Goal: Information Seeking & Learning: Learn about a topic

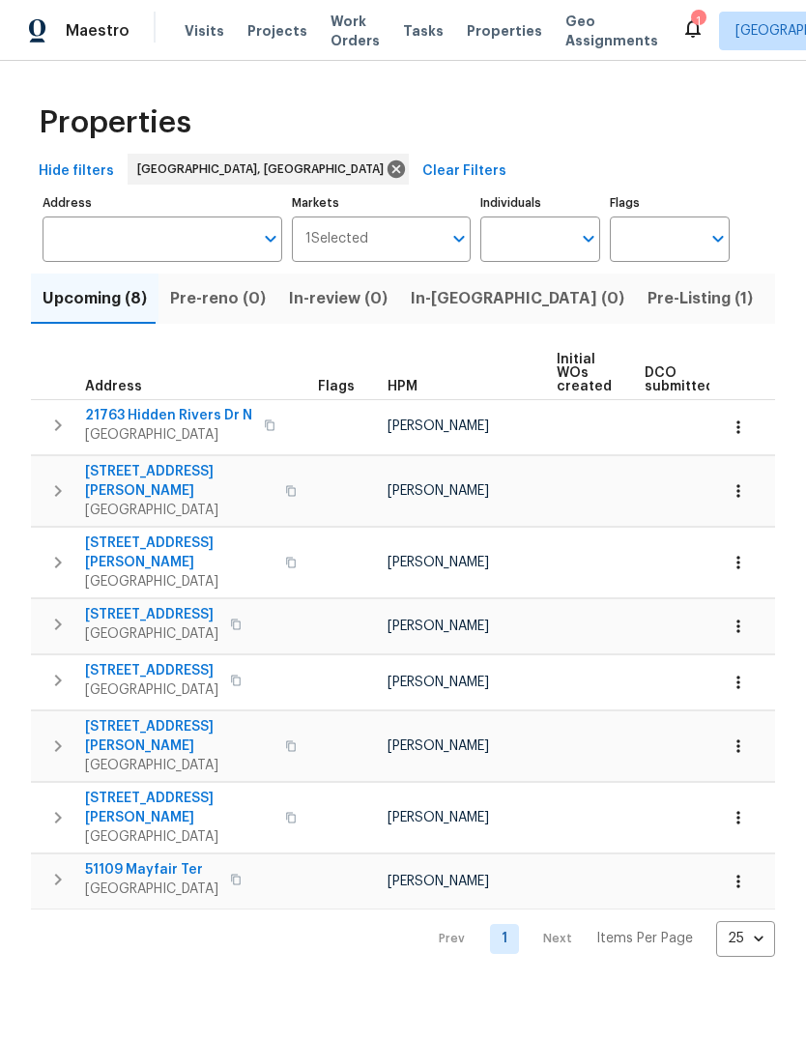
click at [776, 302] on span "Listed (18)" at bounding box center [816, 298] width 80 height 27
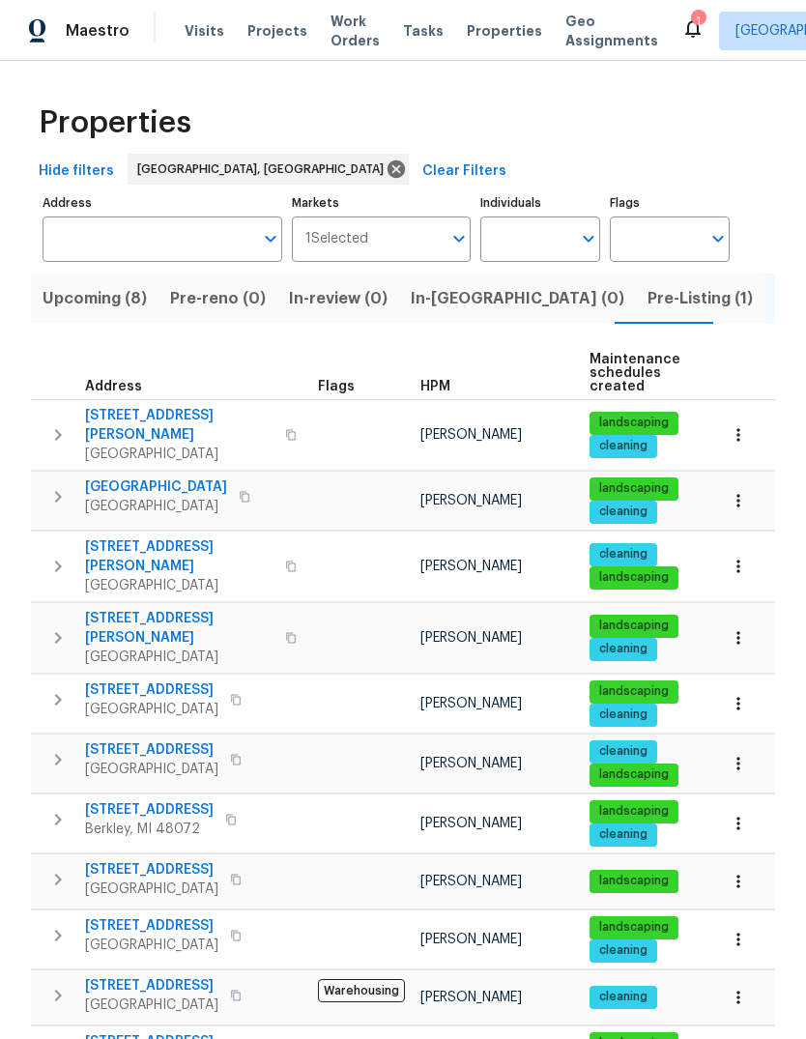
click at [150, 411] on span "[STREET_ADDRESS][PERSON_NAME]" at bounding box center [179, 425] width 188 height 39
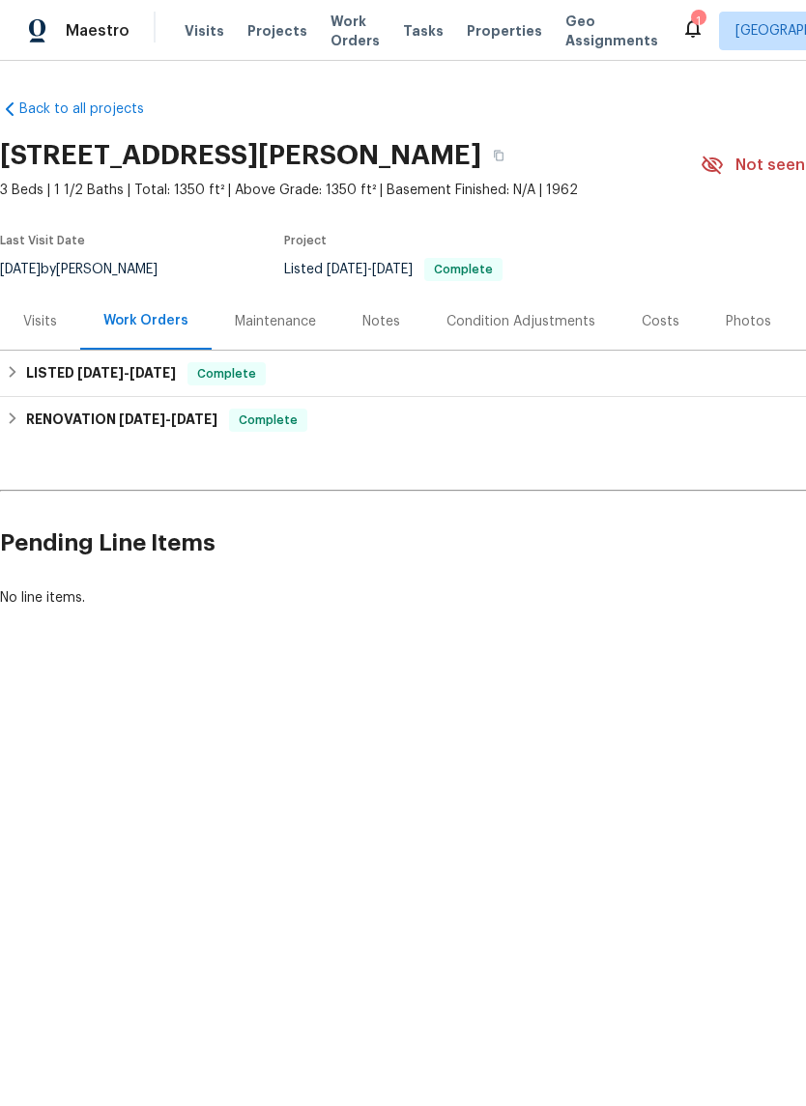
click at [54, 308] on div "Visits" at bounding box center [40, 321] width 80 height 57
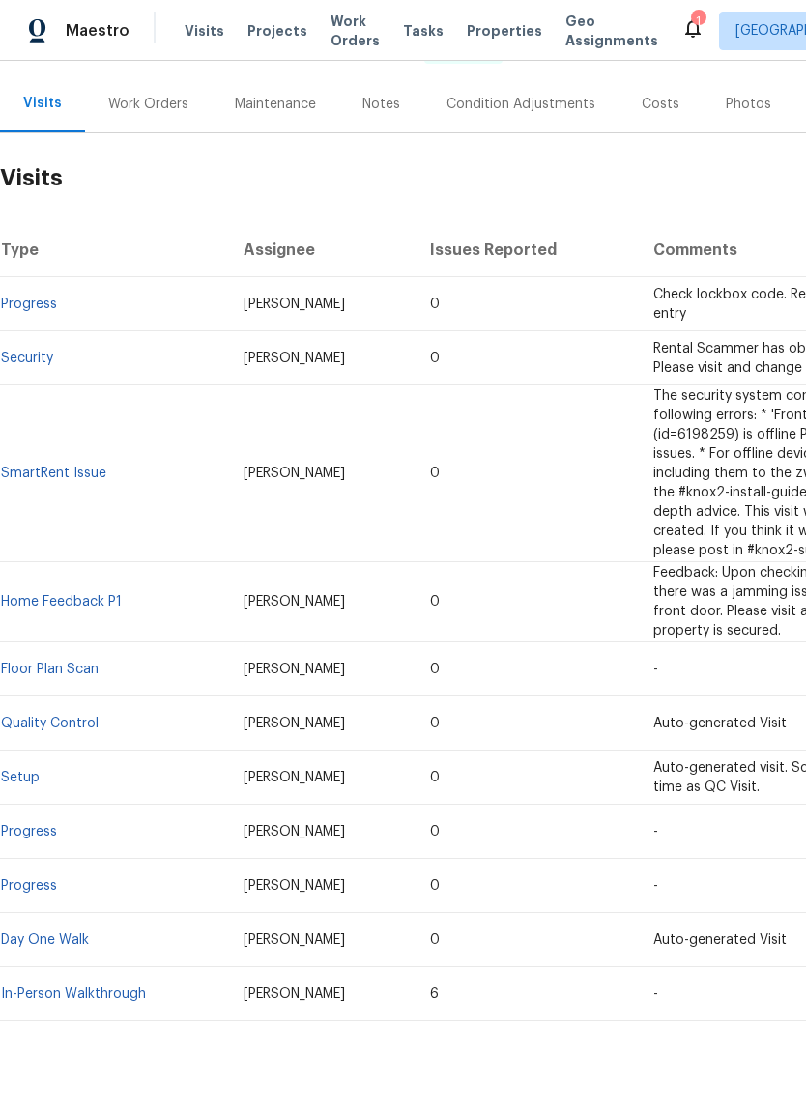
scroll to position [216, 0]
click at [108, 988] on link "In-Person Walkthrough" at bounding box center [73, 995] width 145 height 14
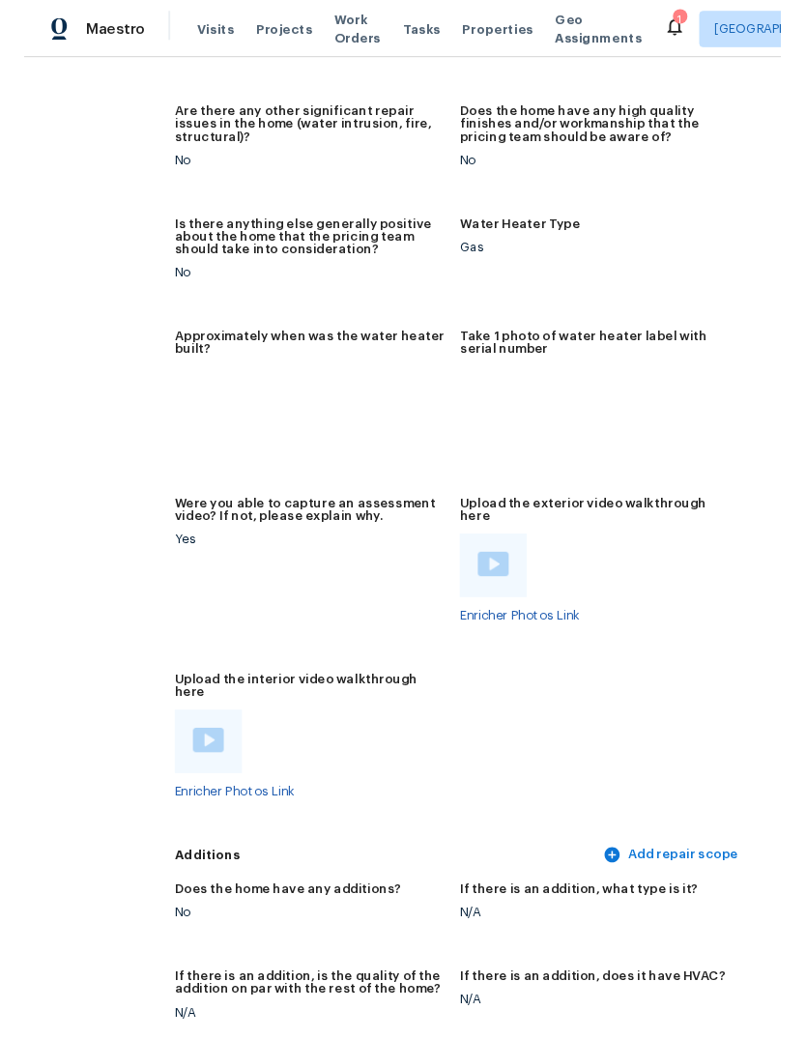
scroll to position [3928, 76]
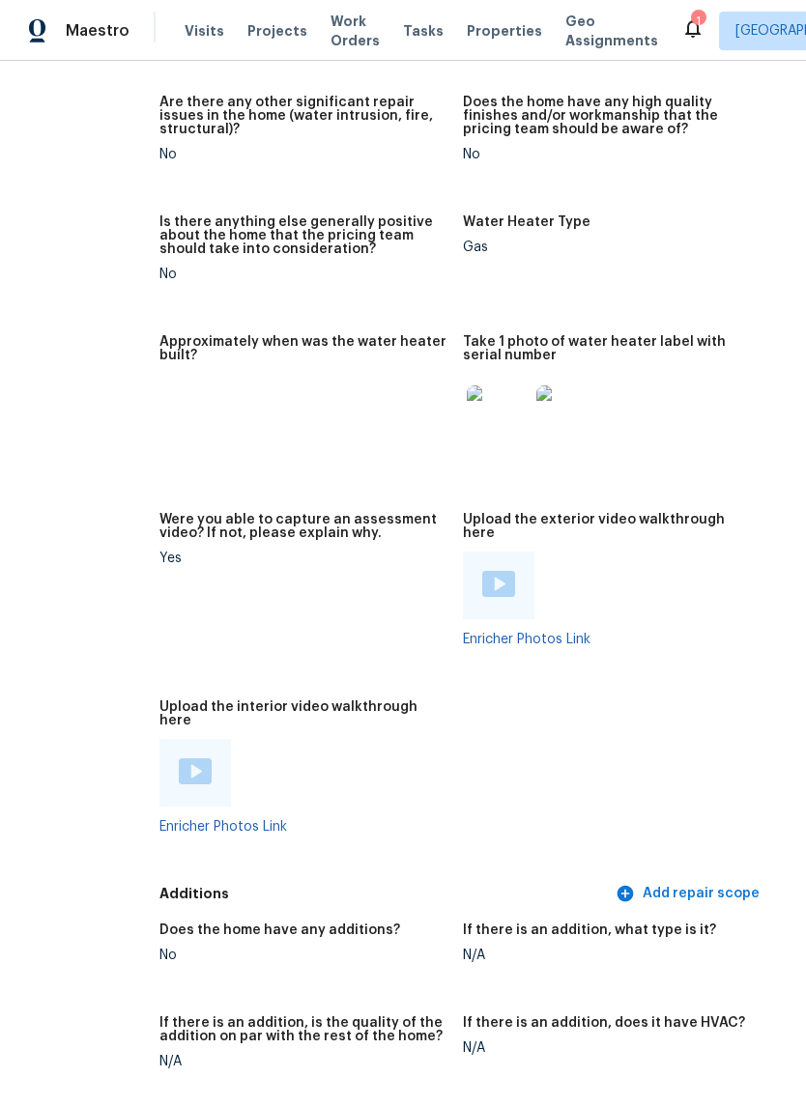
click at [482, 571] on img at bounding box center [498, 584] width 33 height 26
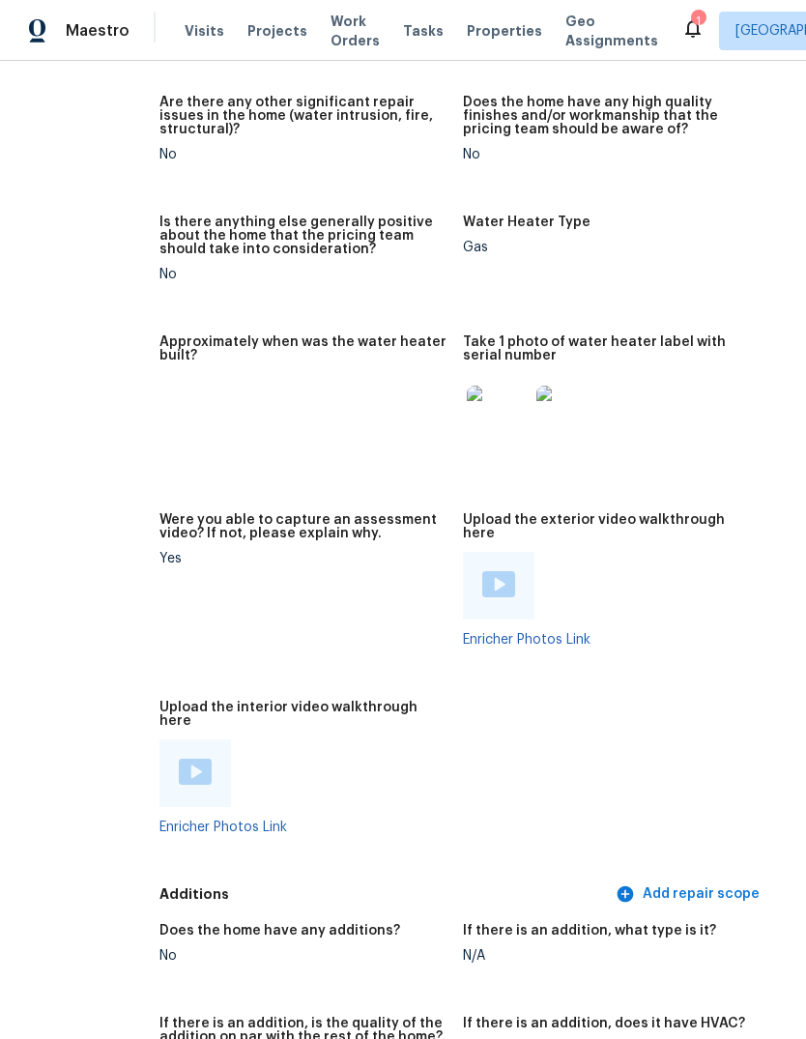
click at [159, 757] on div at bounding box center [194, 773] width 71 height 68
click at [179, 758] on img at bounding box center [195, 771] width 33 height 26
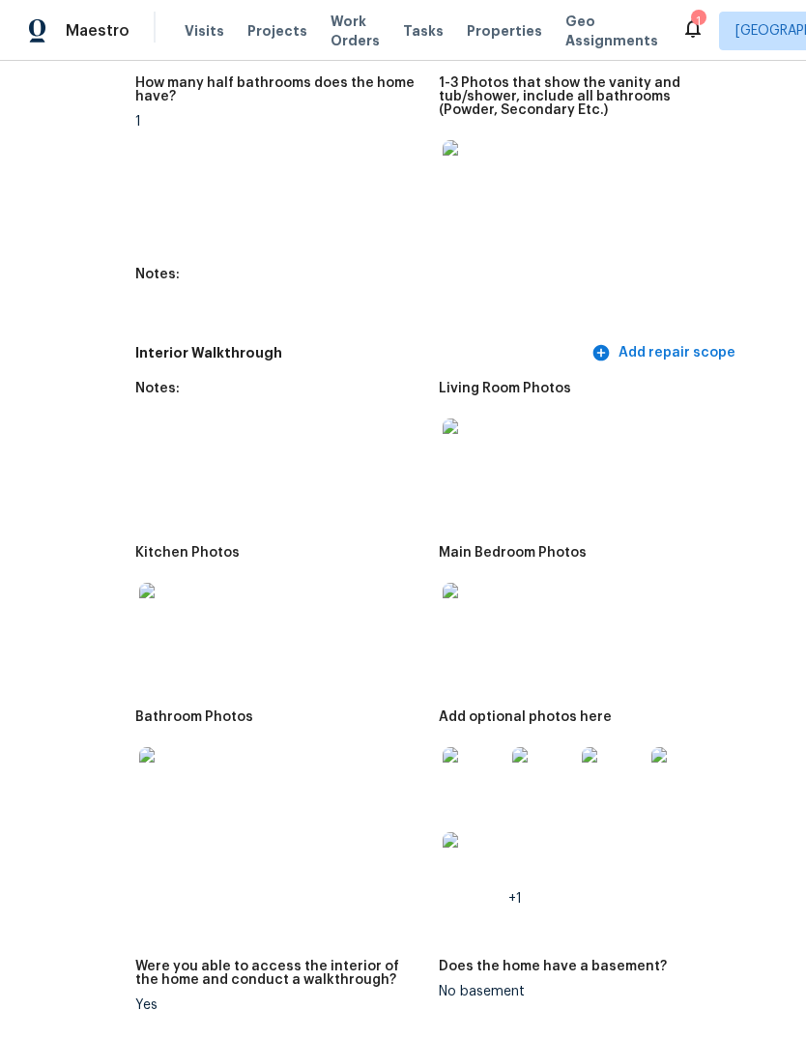
click at [691, 20] on div "1" at bounding box center [698, 21] width 14 height 19
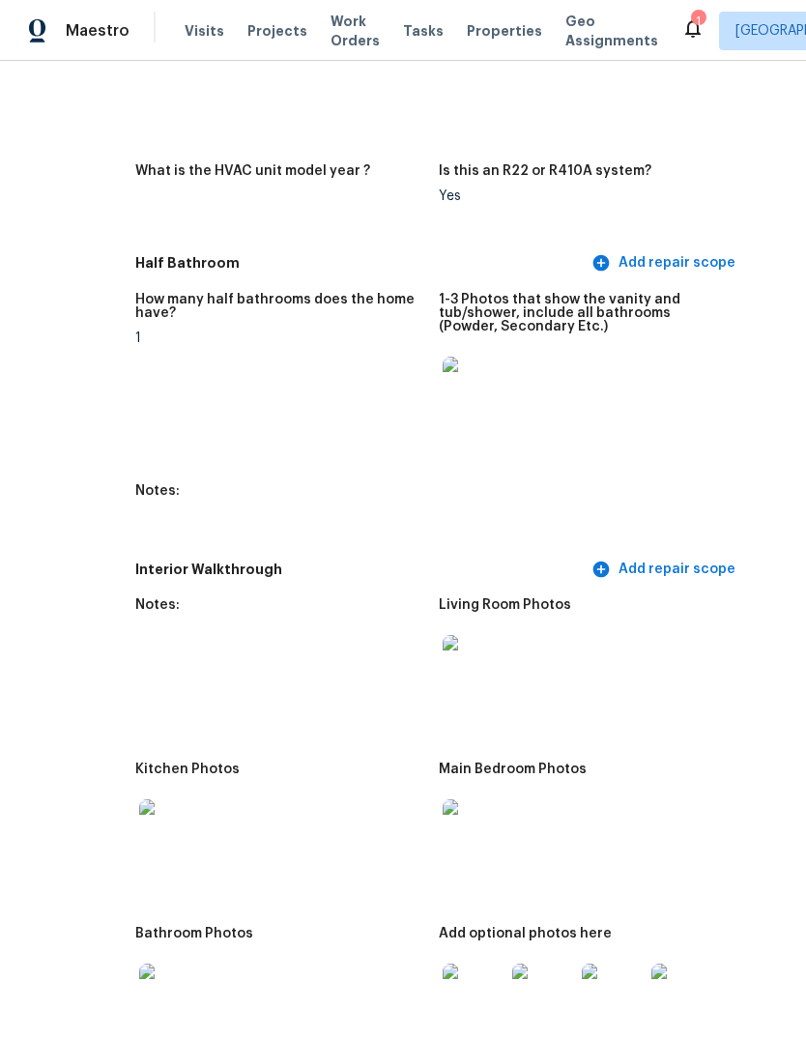
click at [691, 19] on div "1" at bounding box center [698, 21] width 14 height 19
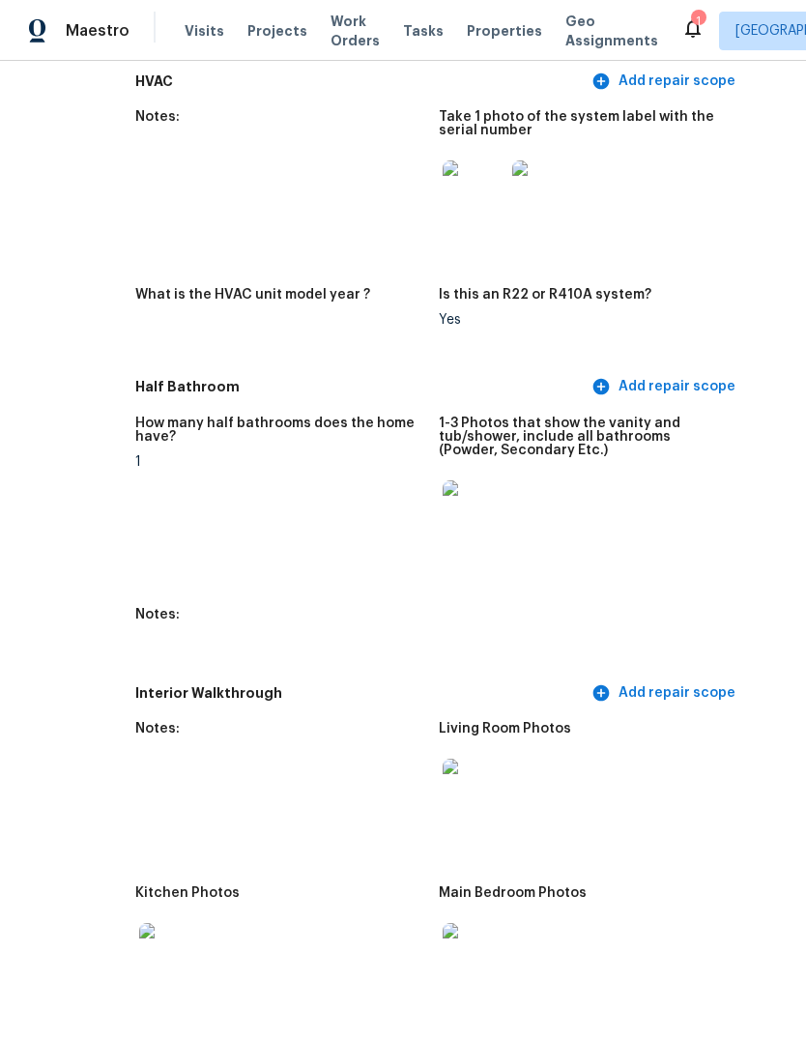
click at [691, 21] on div "1" at bounding box center [698, 21] width 14 height 19
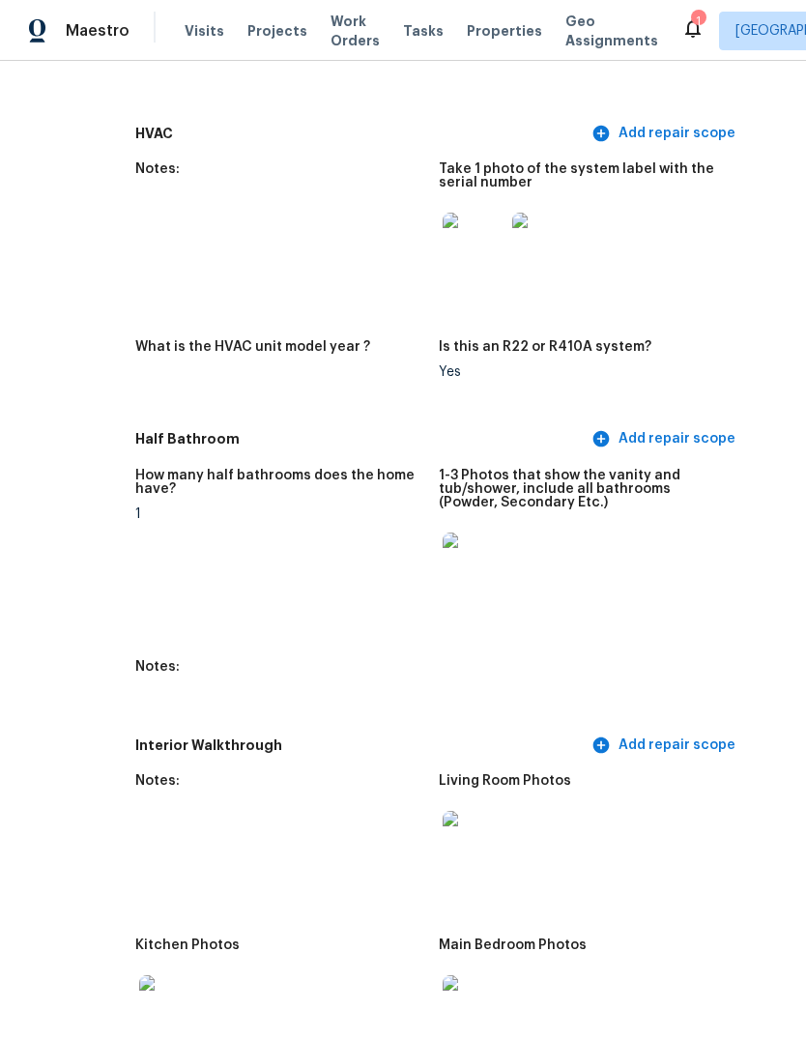
click at [691, 20] on div "1" at bounding box center [698, 21] width 14 height 19
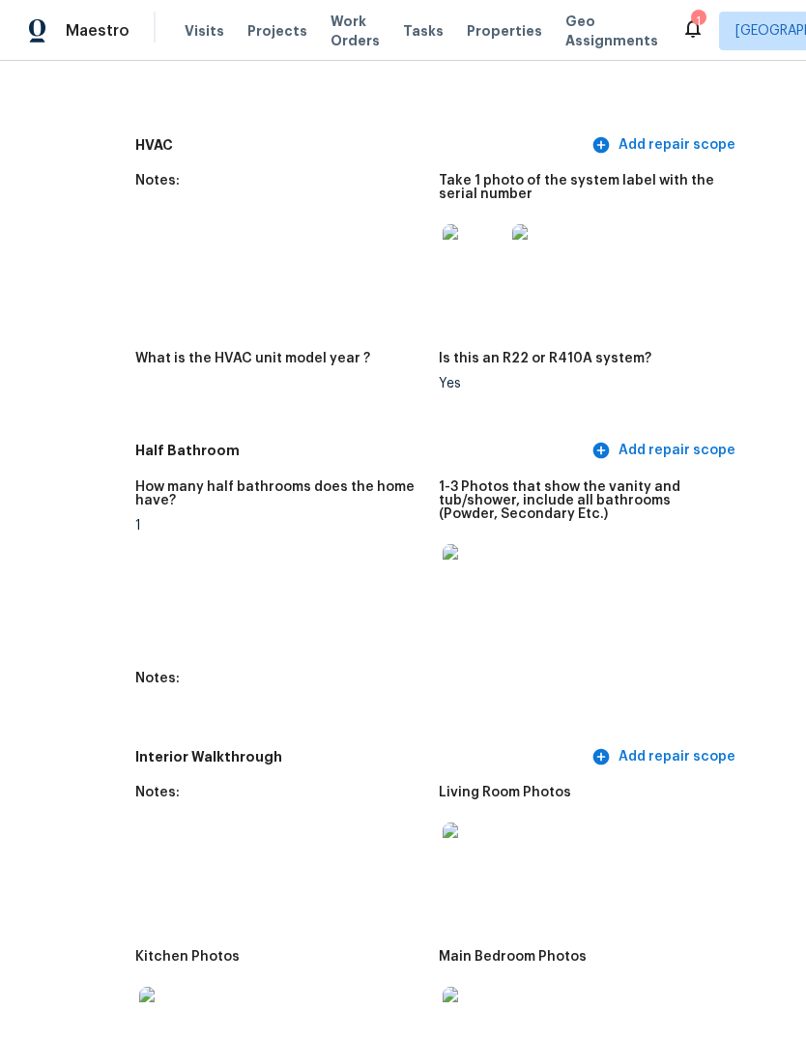
scroll to position [1912, 100]
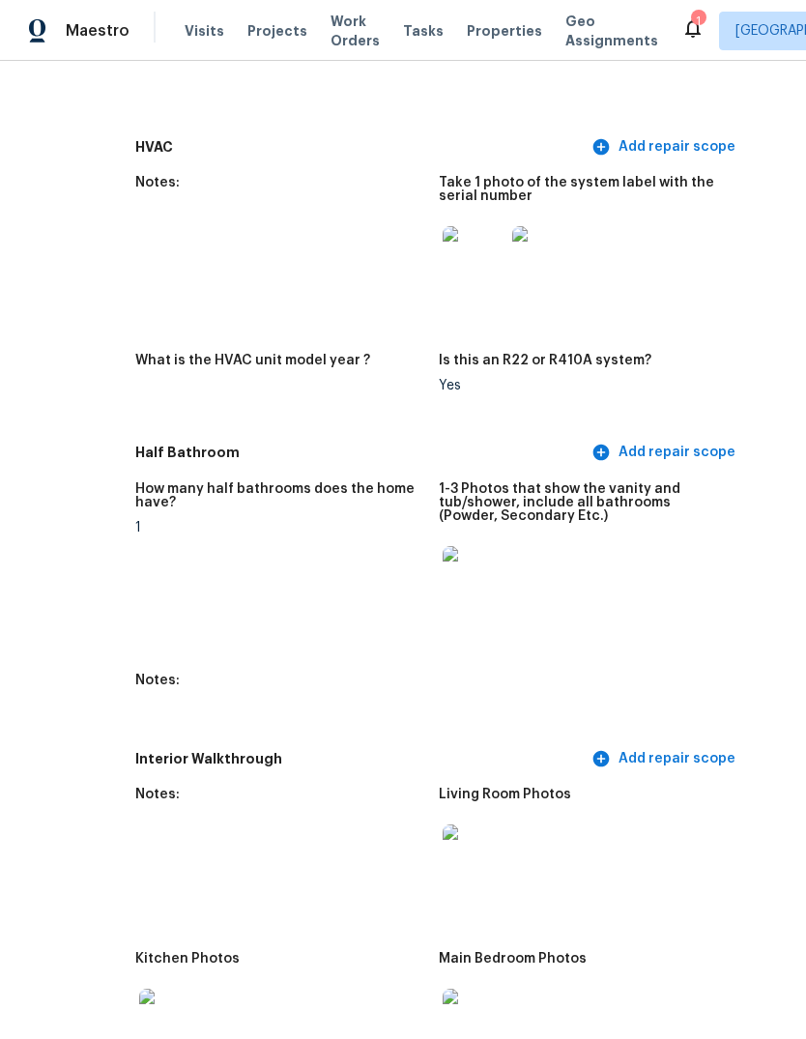
click at [685, 29] on icon at bounding box center [692, 28] width 15 height 19
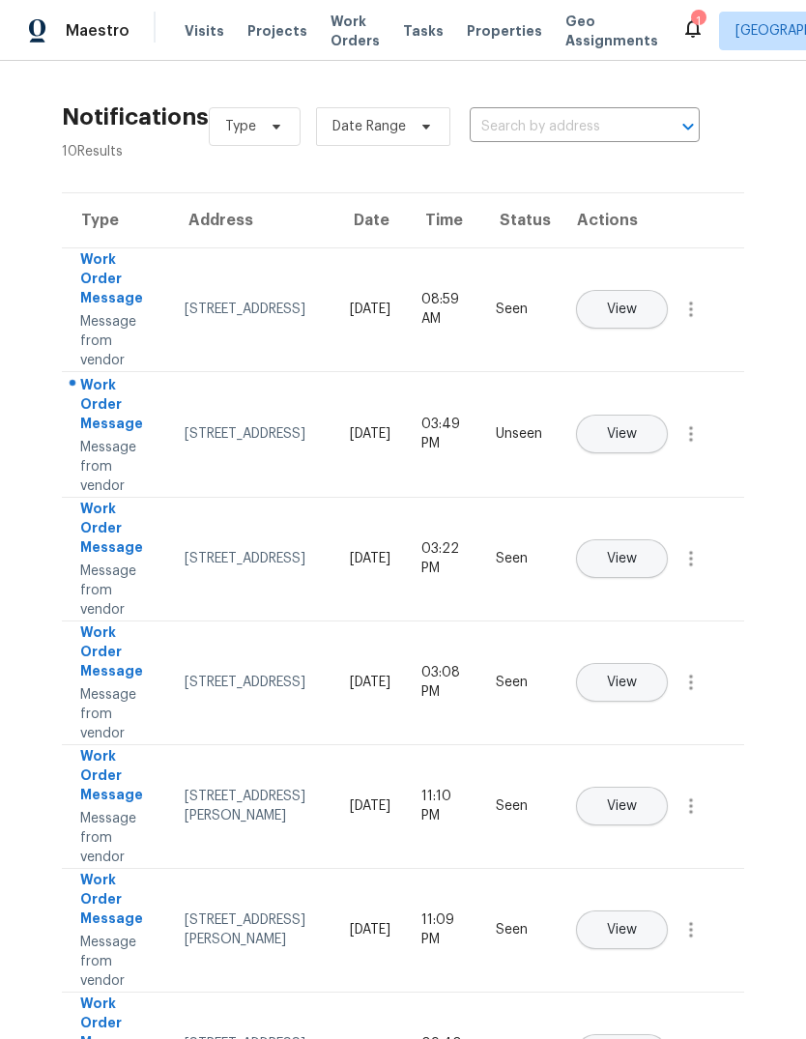
click at [668, 416] on button "View" at bounding box center [622, 434] width 92 height 39
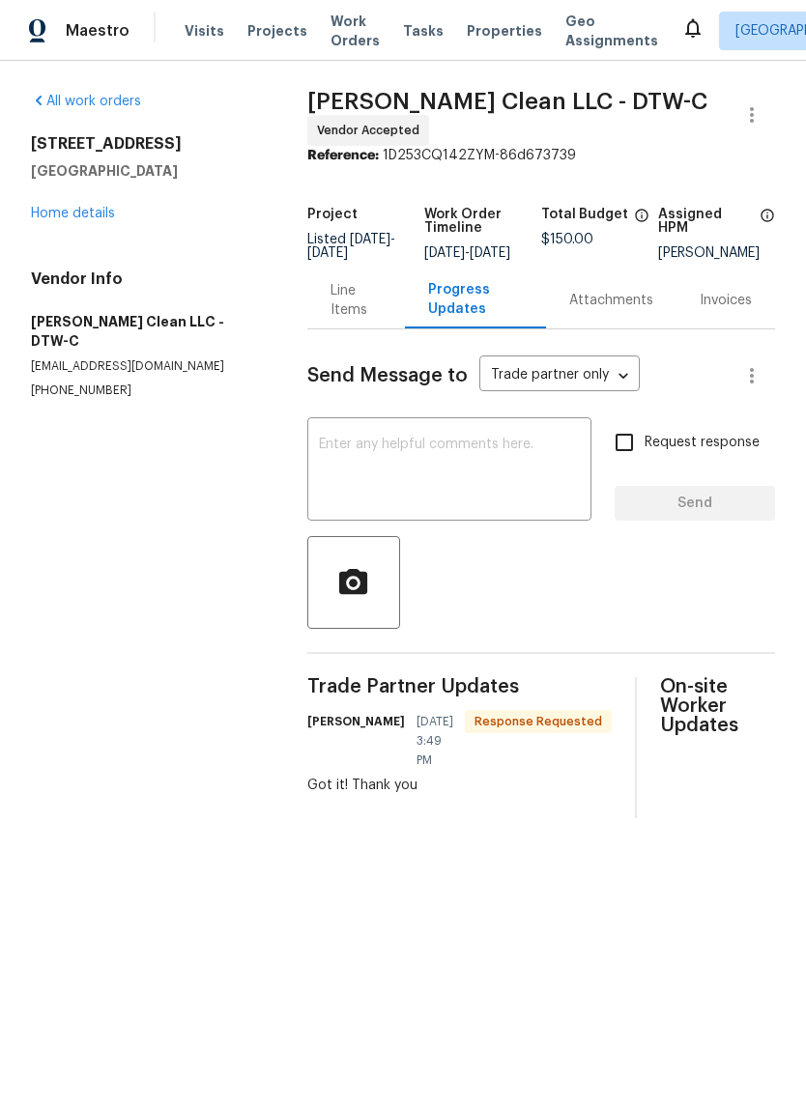
click at [356, 320] on div "Line Items" at bounding box center [355, 300] width 51 height 39
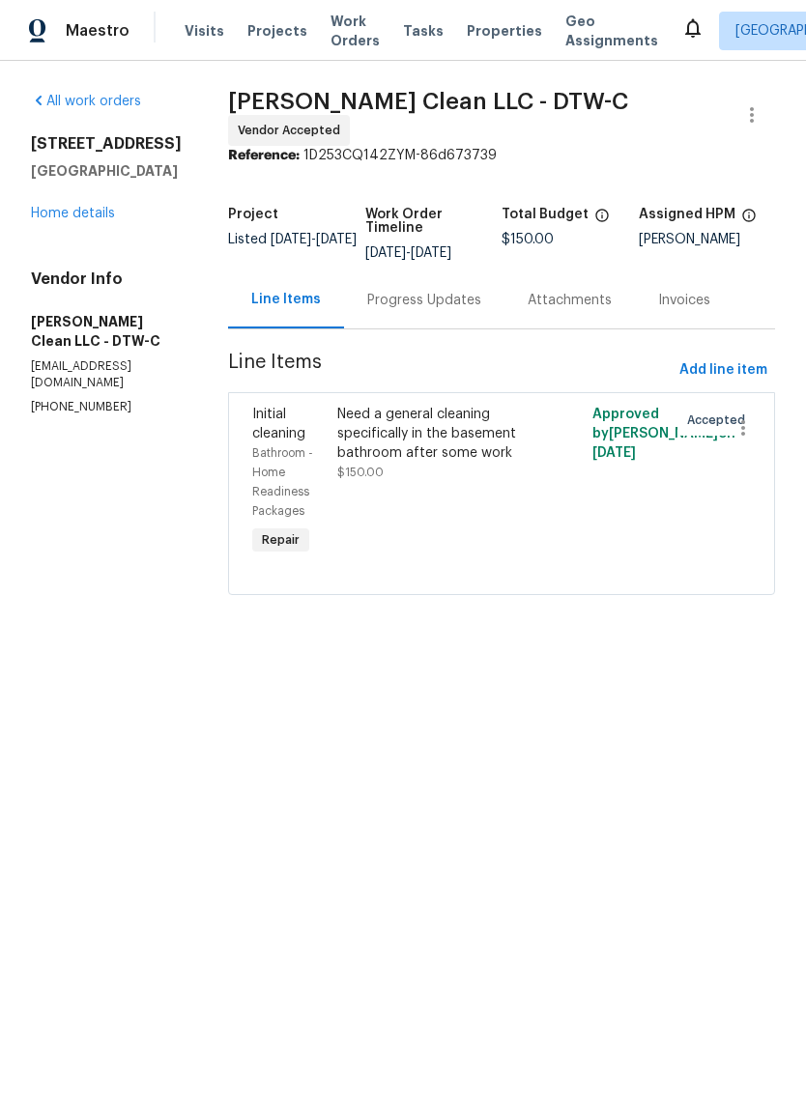
click at [88, 230] on div "All work orders 2309 Dallas Ave Royal Oak, MI 48067 Home details Vendor Info Ca…" at bounding box center [106, 254] width 151 height 324
click at [81, 219] on link "Home details" at bounding box center [73, 214] width 84 height 14
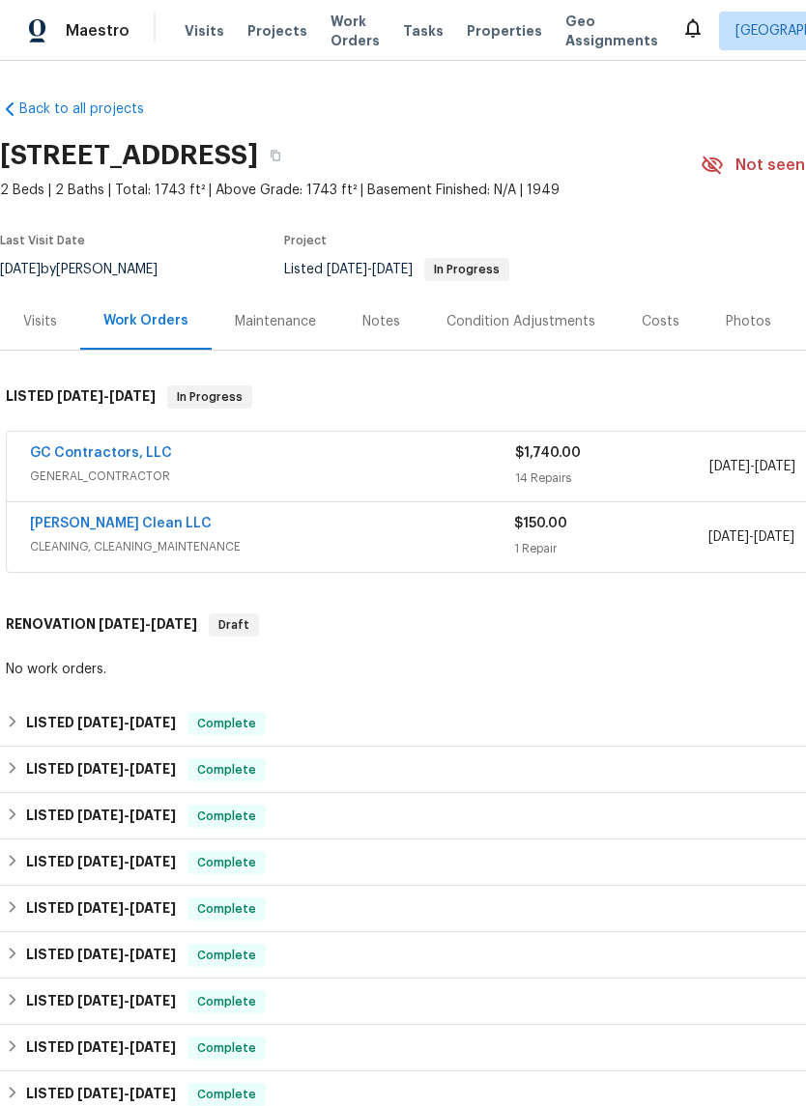
click at [125, 454] on link "GC Contractors, LLC" at bounding box center [101, 453] width 142 height 14
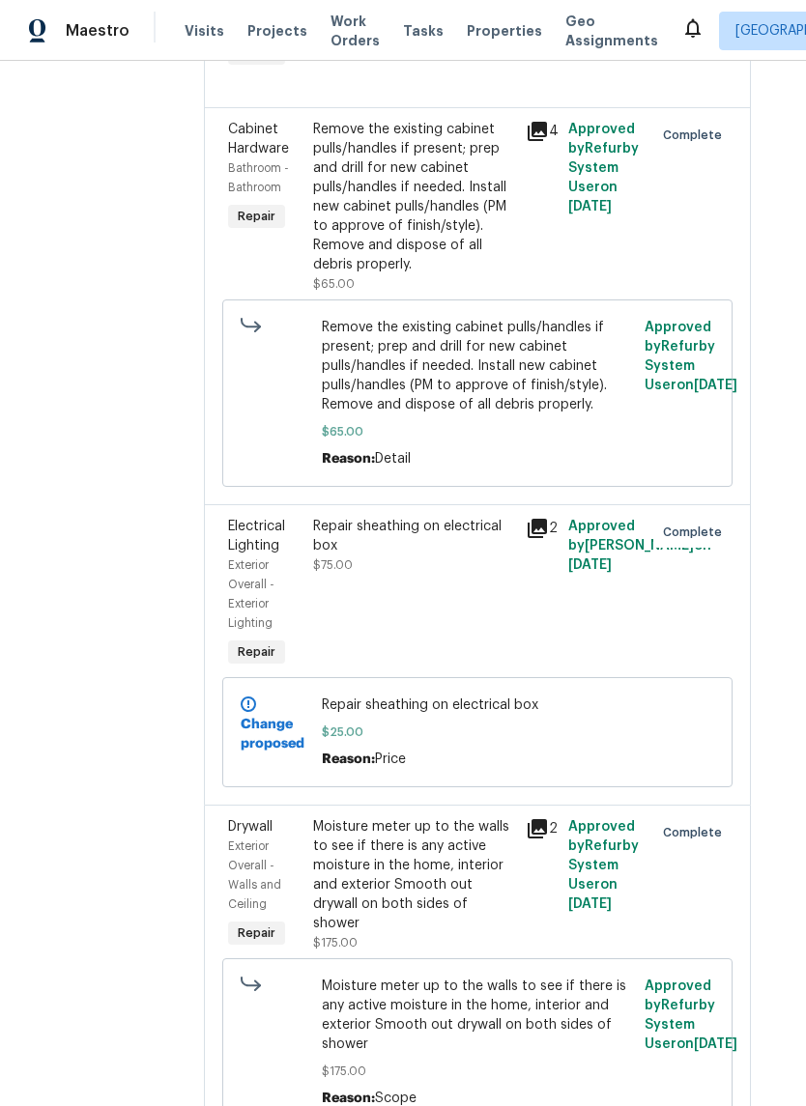
scroll to position [2419, 24]
click at [386, 849] on div "Moisture meter up to the walls to see if there is any active moisture in the ho…" at bounding box center [413, 876] width 201 height 116
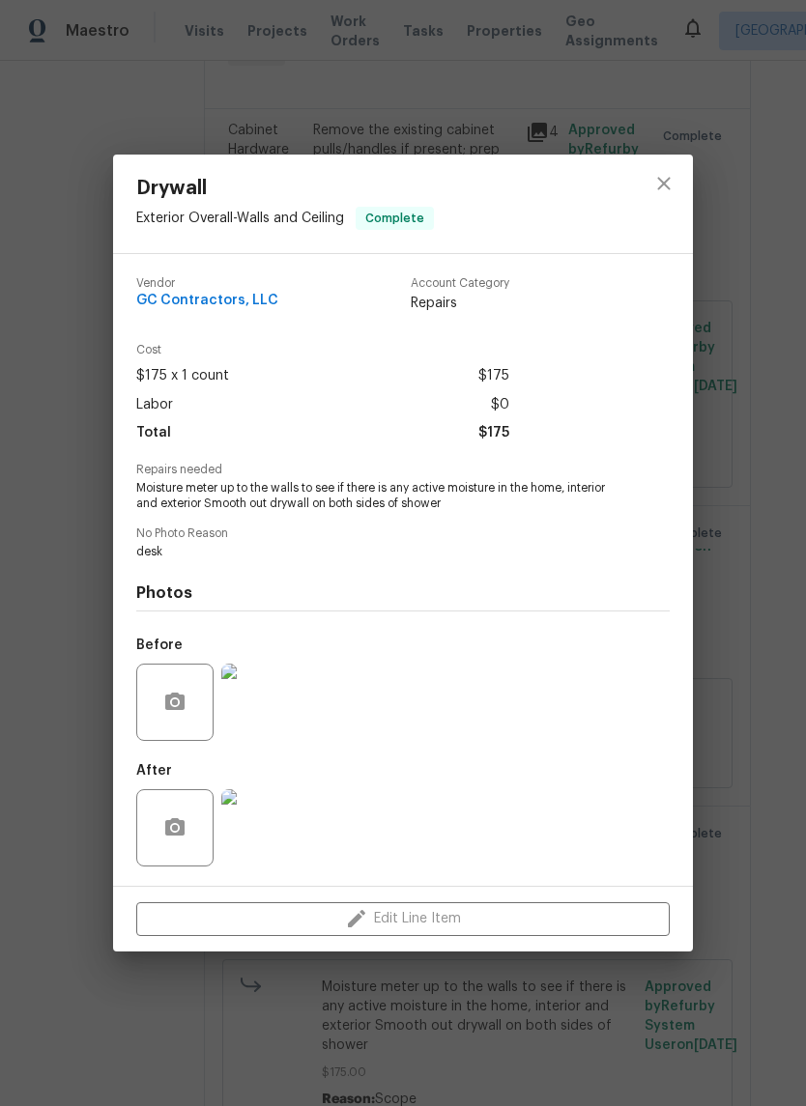
click at [259, 829] on img at bounding box center [259, 827] width 77 height 77
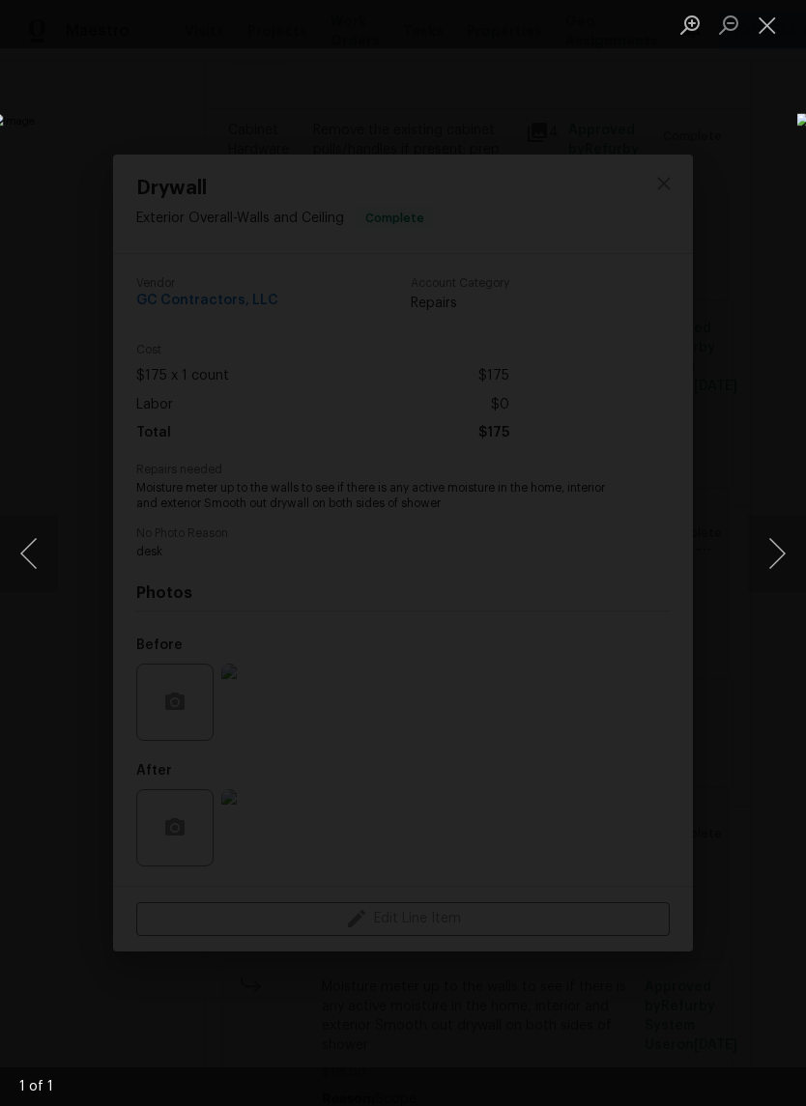
click at [770, 16] on button "Close lightbox" at bounding box center [767, 25] width 39 height 34
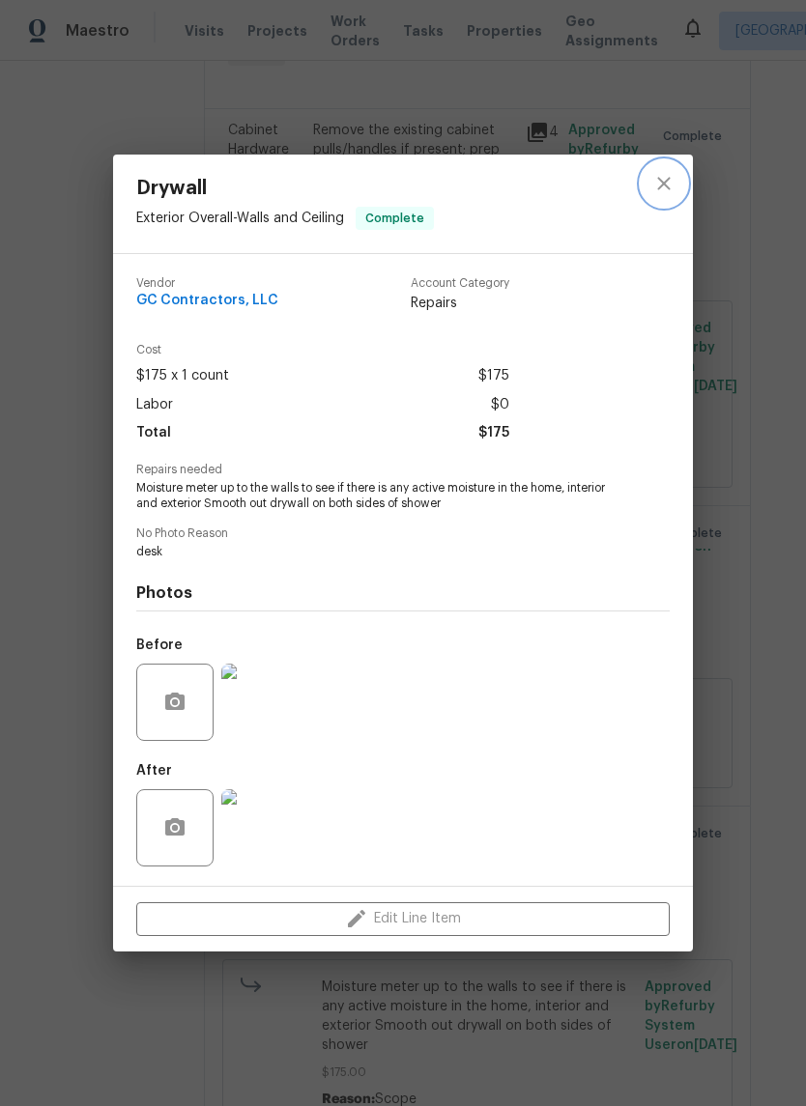
click at [650, 196] on button "close" at bounding box center [664, 183] width 46 height 46
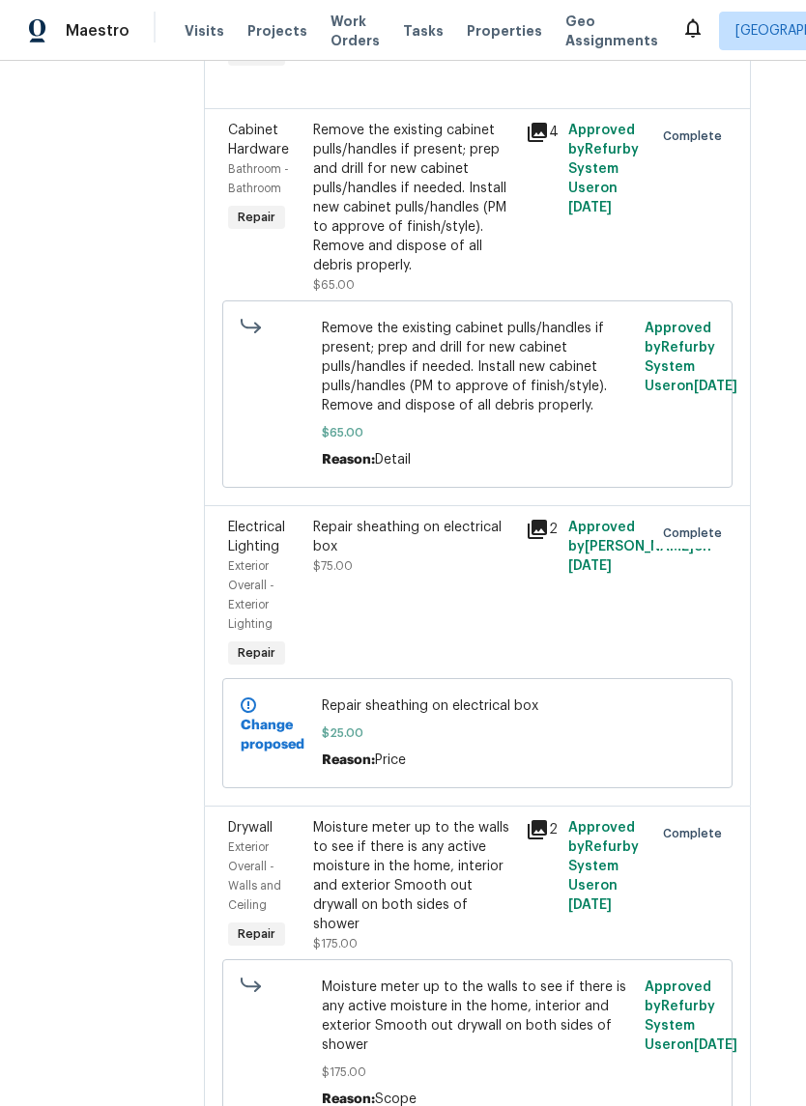
click at [472, 17] on div "Visits Projects Work Orders Tasks Properties Geo Assignments" at bounding box center [433, 31] width 497 height 39
click at [469, 14] on div "Visits Projects Work Orders Tasks Properties Geo Assignments" at bounding box center [433, 31] width 497 height 39
click at [485, 36] on span "Properties" at bounding box center [504, 30] width 75 height 19
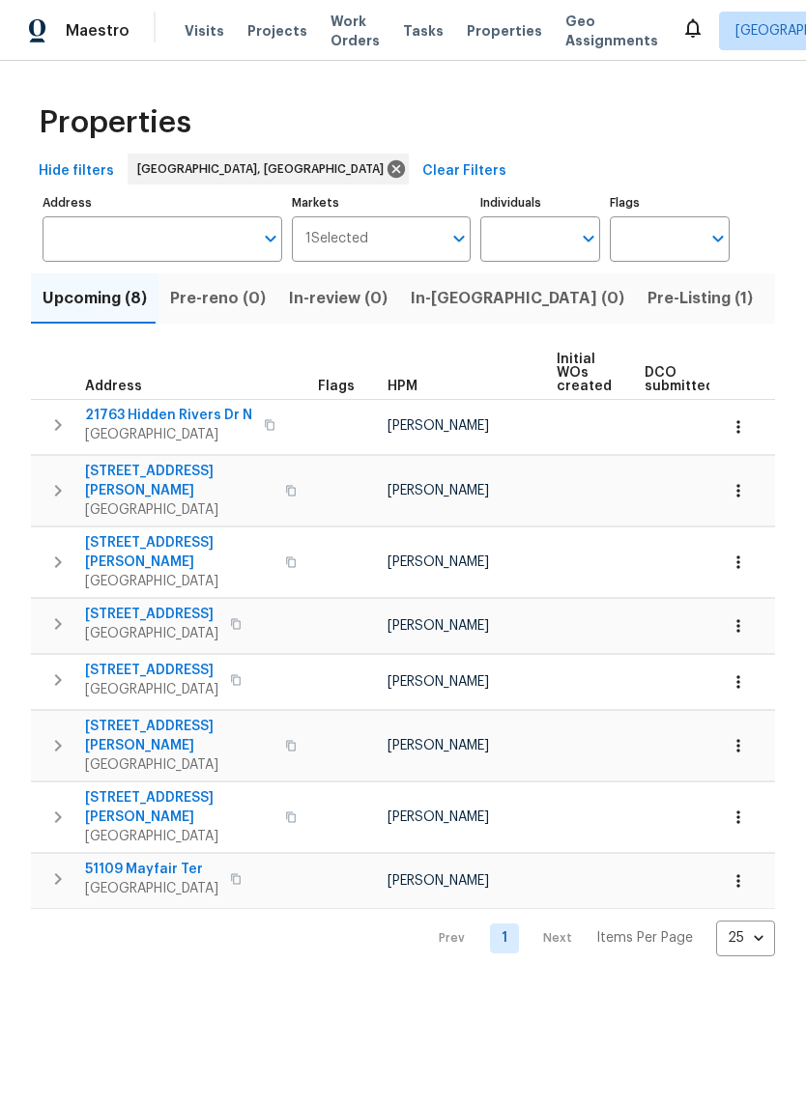
click at [764, 324] on button "Listed (18)" at bounding box center [815, 298] width 103 height 50
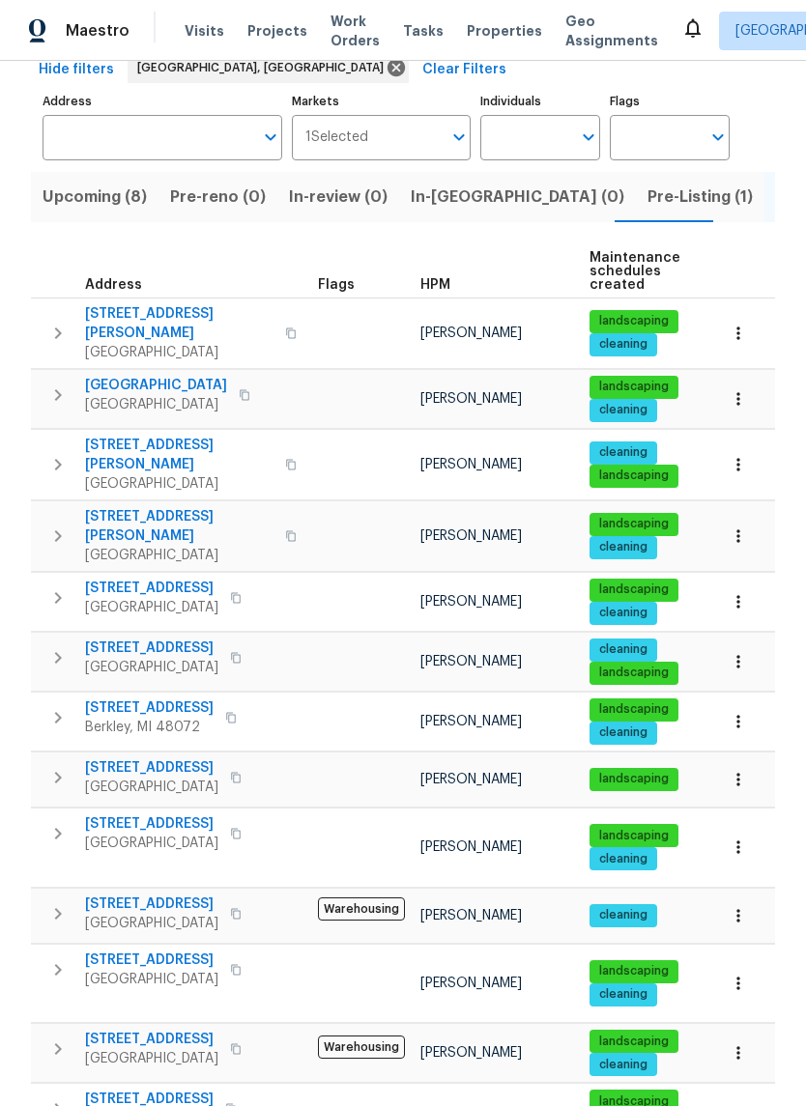
click at [647, 185] on span "Pre-Listing (1)" at bounding box center [699, 197] width 105 height 27
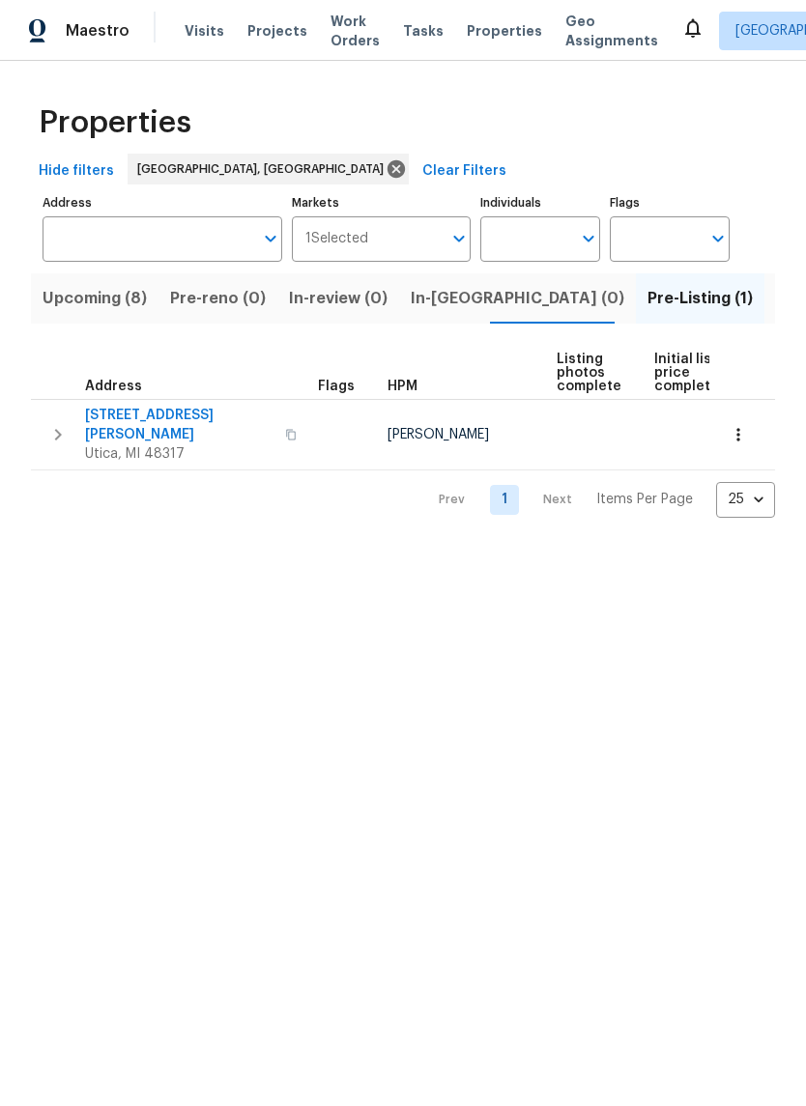
click at [161, 410] on span "11040 Messmore Rd" at bounding box center [179, 425] width 188 height 39
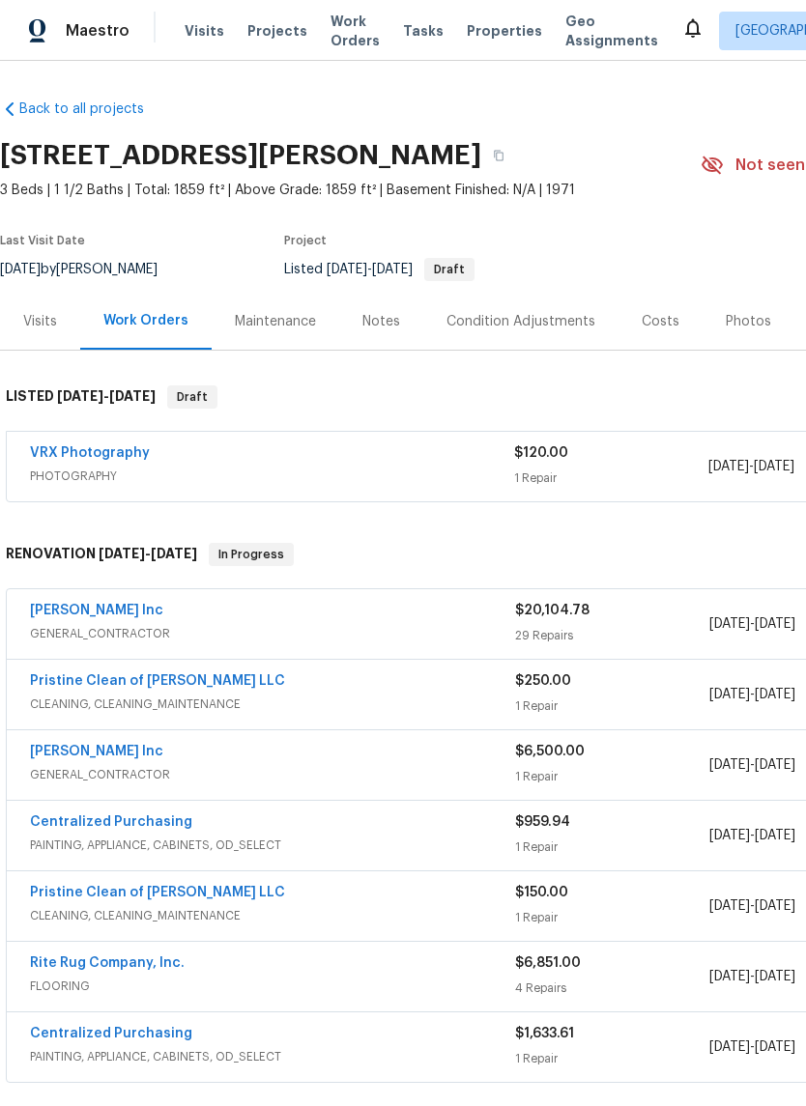
click at [731, 321] on div "Photos" at bounding box center [748, 321] width 45 height 19
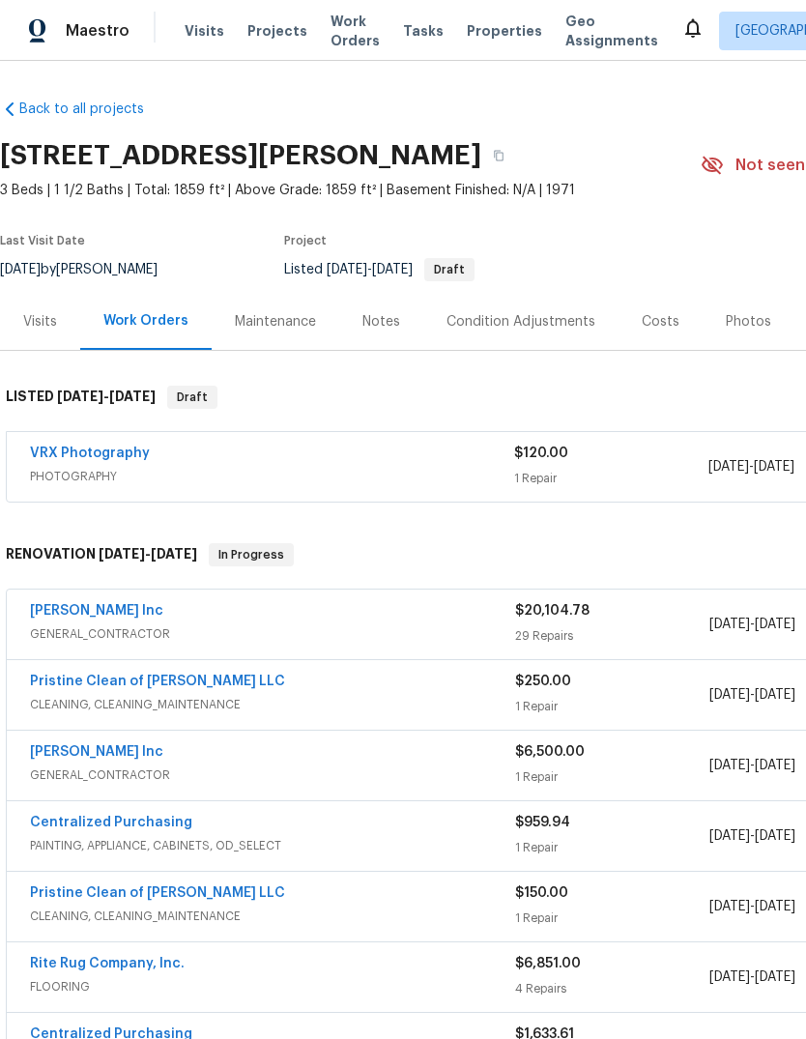
click at [655, 339] on div "Costs" at bounding box center [660, 321] width 84 height 57
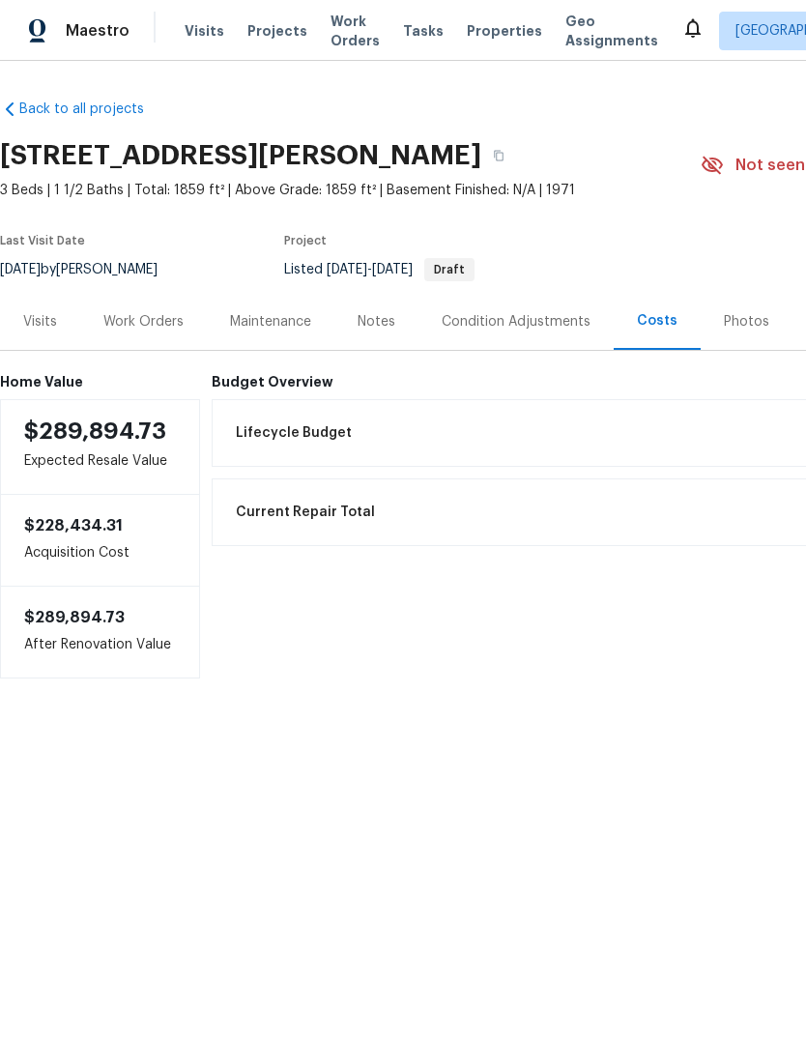
click at [375, 331] on div "Notes" at bounding box center [376, 321] width 84 height 57
